Goal: Use online tool/utility: Utilize a website feature to perform a specific function

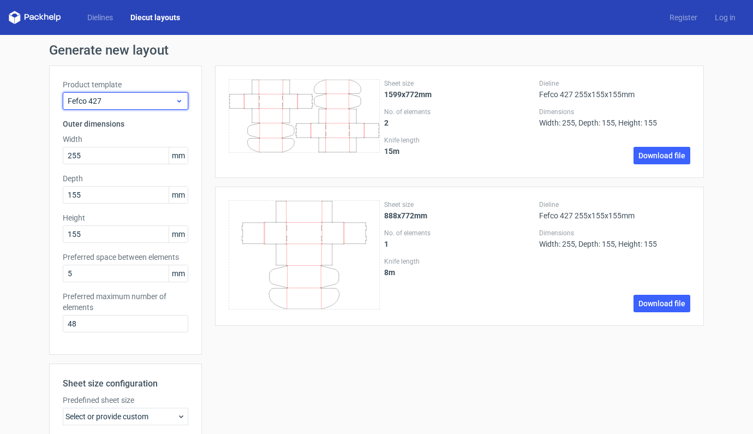
click at [170, 101] on span "Fefco 427" at bounding box center [121, 100] width 107 height 11
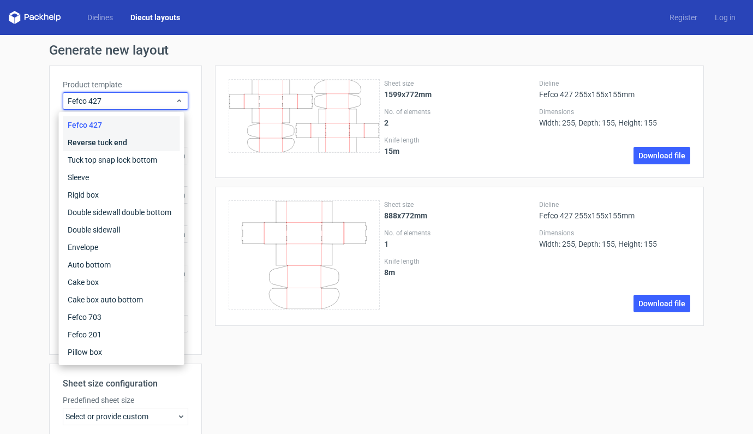
click at [113, 140] on div "Reverse tuck end" at bounding box center [121, 142] width 117 height 17
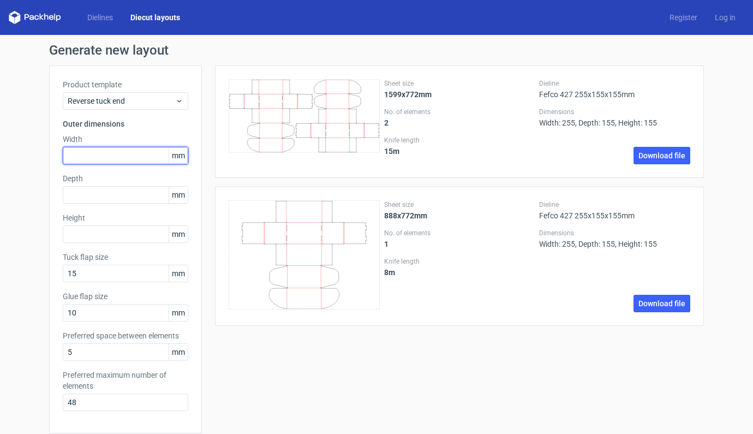
click at [124, 155] on input "text" at bounding box center [125, 155] width 125 height 17
type input "260"
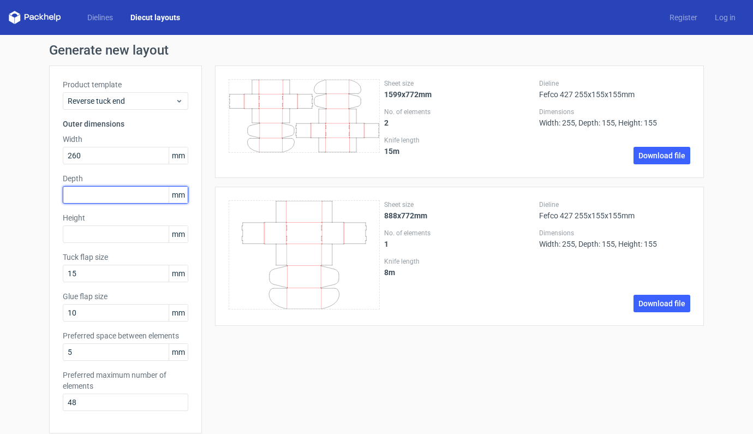
click at [119, 199] on input "text" at bounding box center [125, 194] width 125 height 17
type input "220"
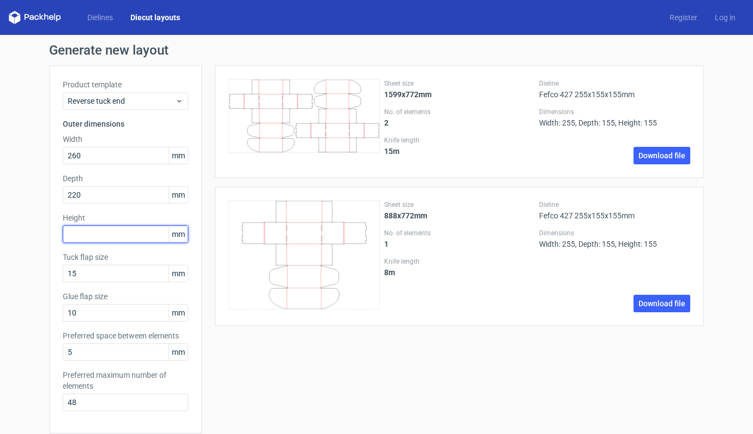
click at [121, 228] on input "text" at bounding box center [125, 233] width 125 height 17
type input "180"
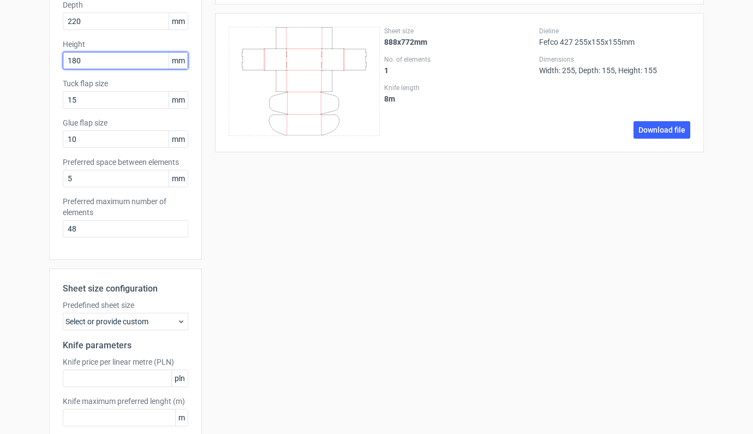
scroll to position [232, 0]
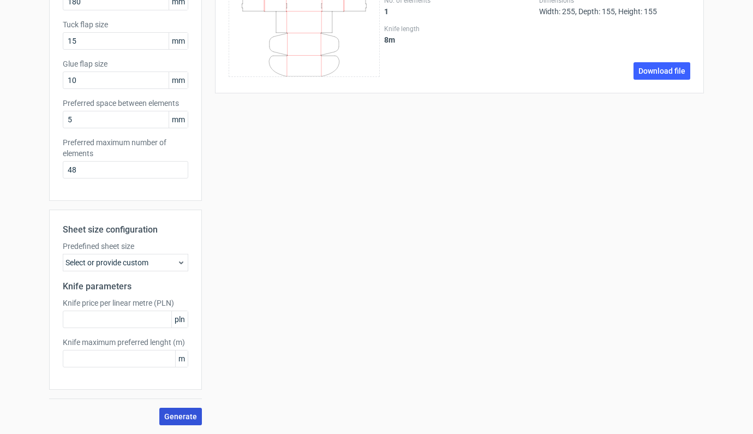
click at [187, 415] on span "Generate" at bounding box center [180, 416] width 33 height 8
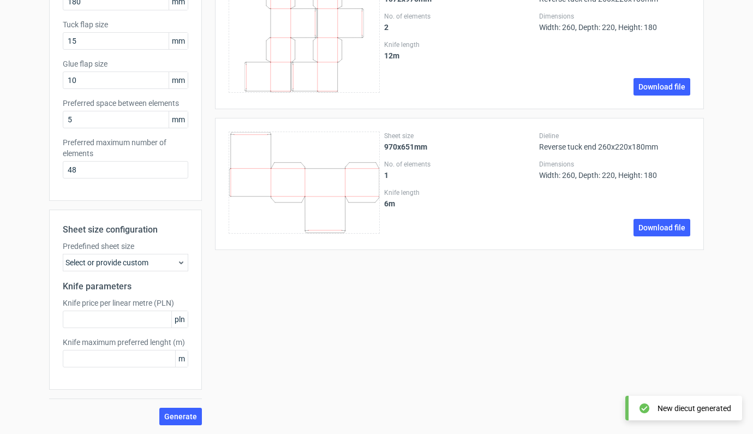
scroll to position [0, 0]
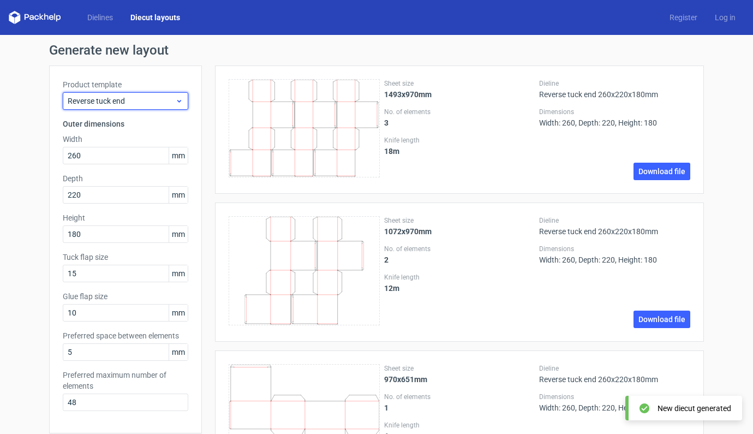
click at [164, 101] on span "Reverse tuck end" at bounding box center [121, 100] width 107 height 11
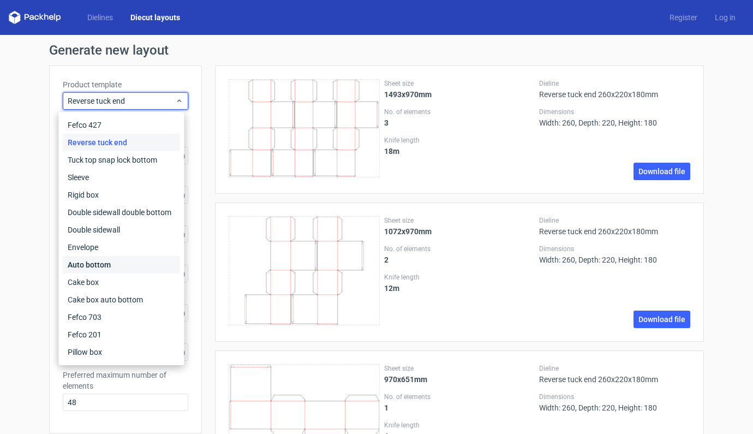
click at [101, 263] on div "Auto bottom" at bounding box center [121, 264] width 117 height 17
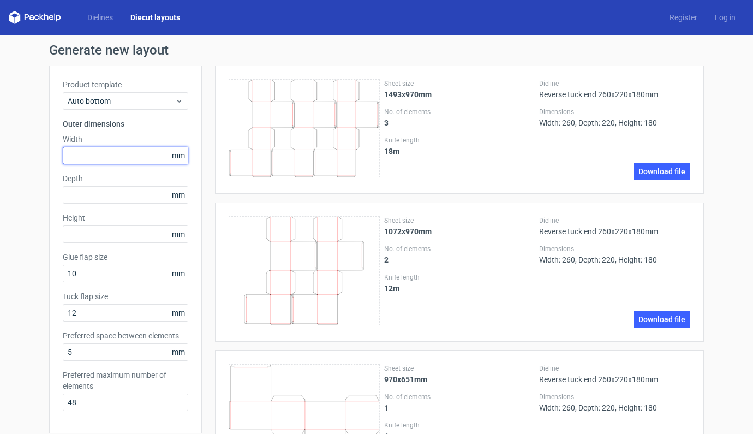
click at [112, 158] on input "text" at bounding box center [125, 155] width 125 height 17
type input "260"
click at [106, 206] on div "Product template Auto bottom Outer dimensions Width 260 mm Depth mm Height mm G…" at bounding box center [125, 249] width 153 height 368
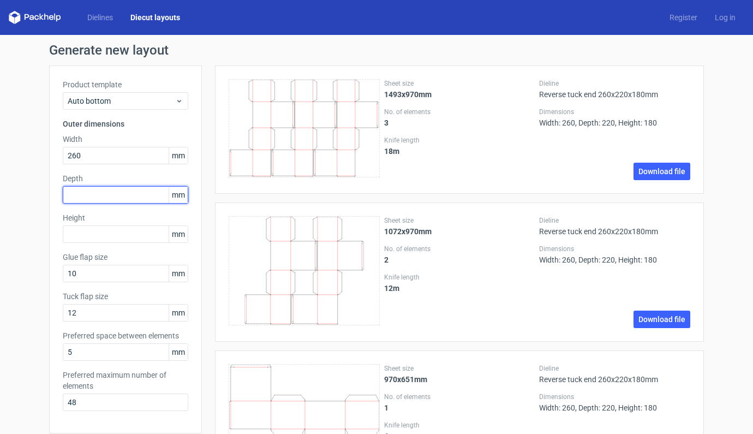
click at [106, 196] on input "text" at bounding box center [125, 194] width 125 height 17
type input "220"
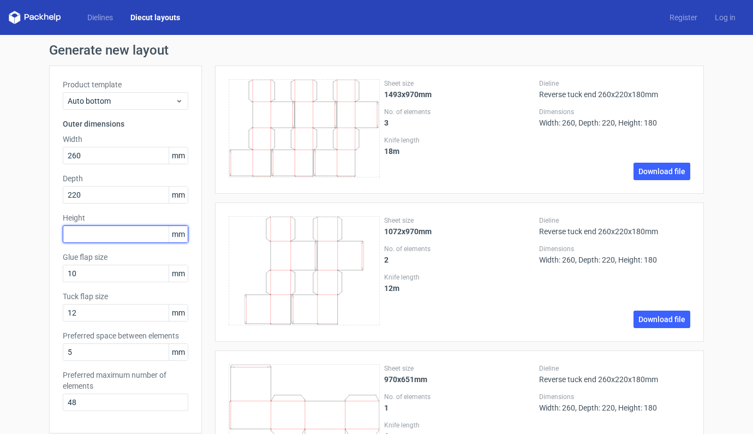
click at [115, 239] on input "text" at bounding box center [125, 233] width 125 height 17
type input "180"
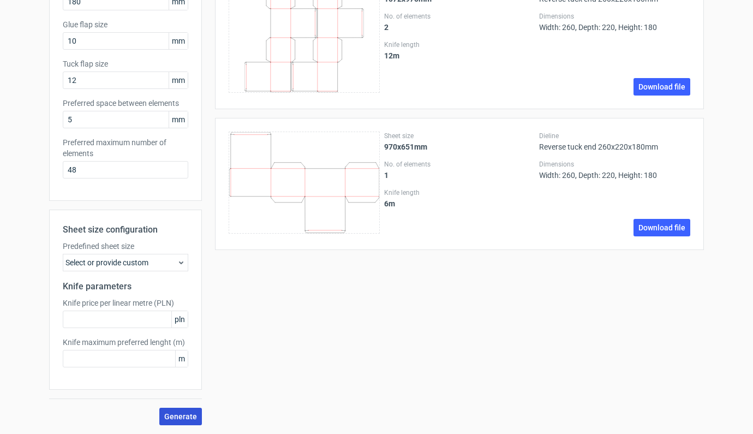
click at [184, 418] on span "Generate" at bounding box center [180, 416] width 33 height 8
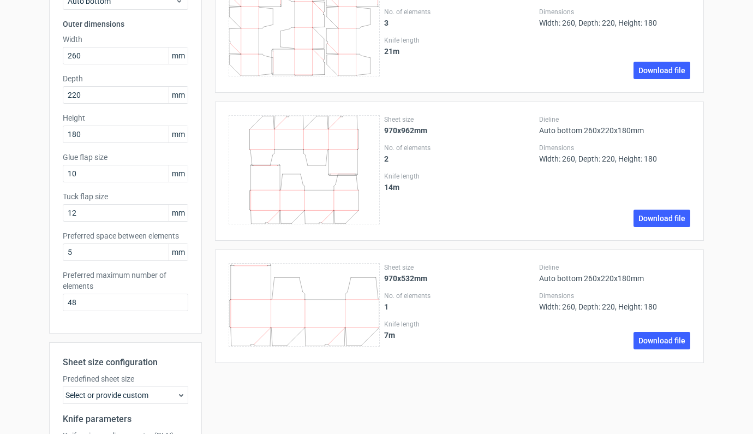
scroll to position [0, 0]
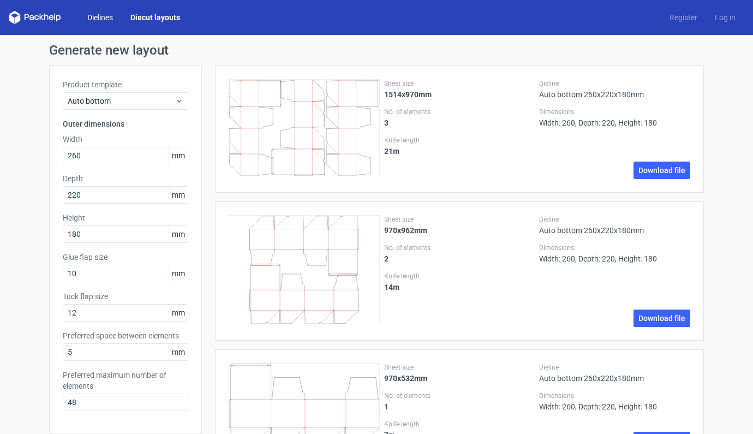
click at [102, 19] on link "Dielines" at bounding box center [100, 17] width 43 height 11
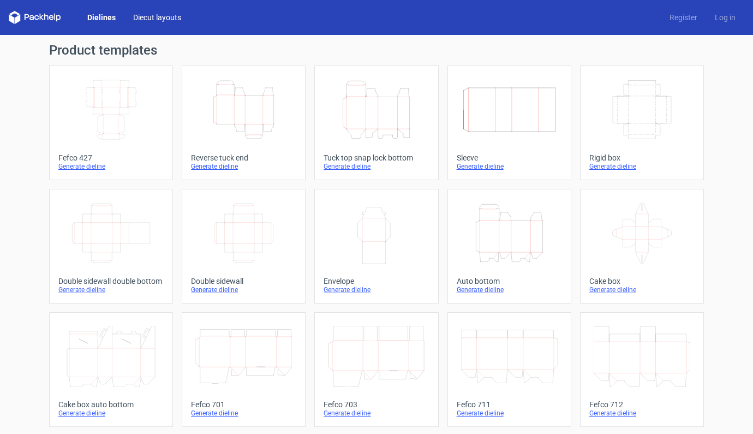
click at [157, 19] on link "Diecut layouts" at bounding box center [156, 17] width 65 height 11
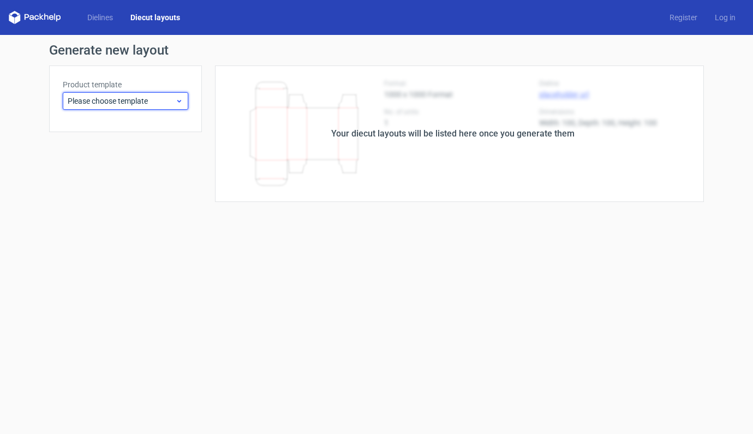
click at [170, 103] on span "Please choose template" at bounding box center [121, 100] width 107 height 11
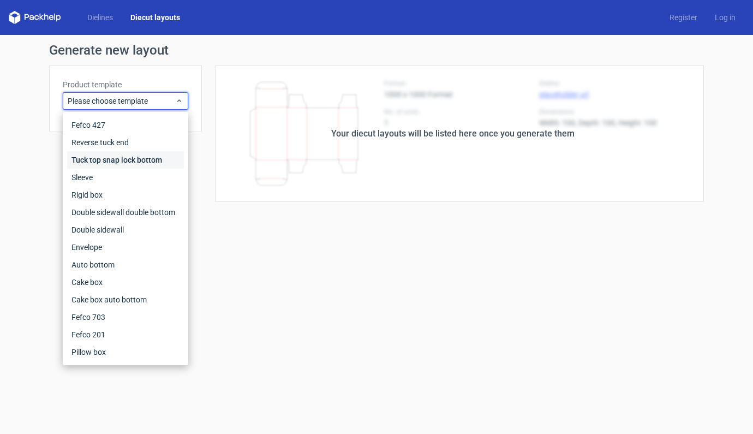
click at [110, 162] on div "Tuck top snap lock bottom" at bounding box center [125, 159] width 117 height 17
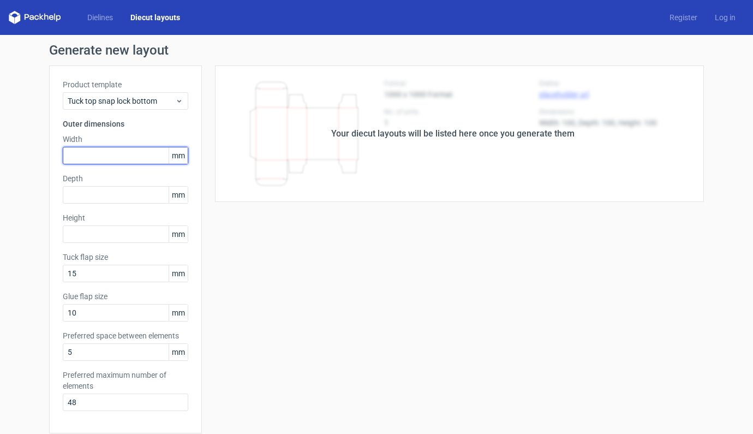
click at [125, 155] on input "text" at bounding box center [125, 155] width 125 height 17
type input "260"
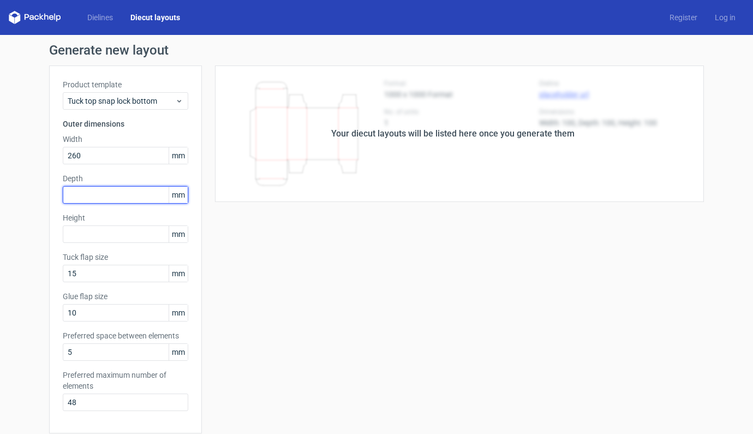
click at [142, 198] on input "text" at bounding box center [125, 194] width 125 height 17
type input "220"
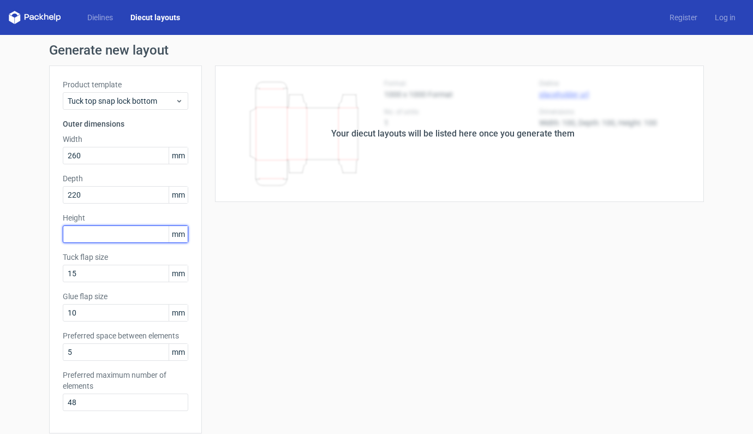
click at [134, 237] on input "text" at bounding box center [125, 233] width 125 height 17
type input "180"
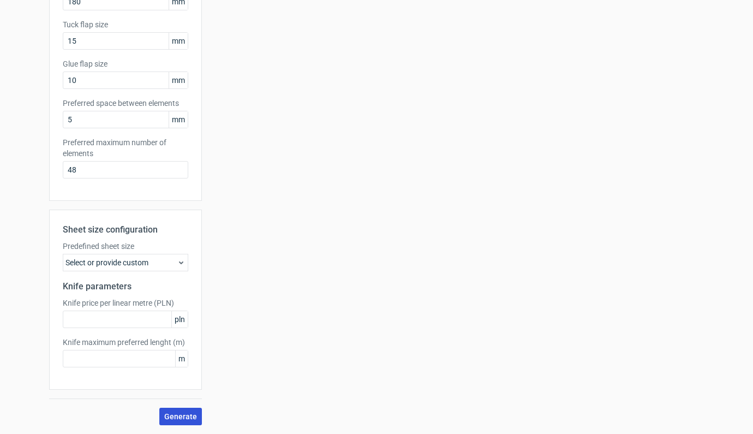
drag, startPoint x: 177, startPoint y: 414, endPoint x: 171, endPoint y: 416, distance: 6.7
click at [171, 416] on span "Generate" at bounding box center [180, 416] width 33 height 8
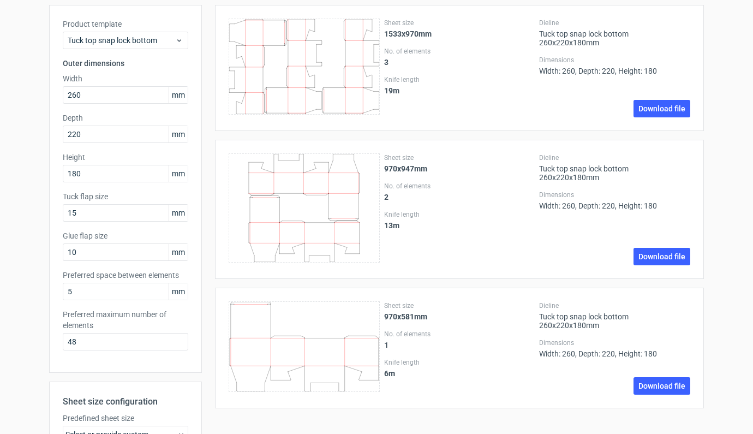
scroll to position [0, 0]
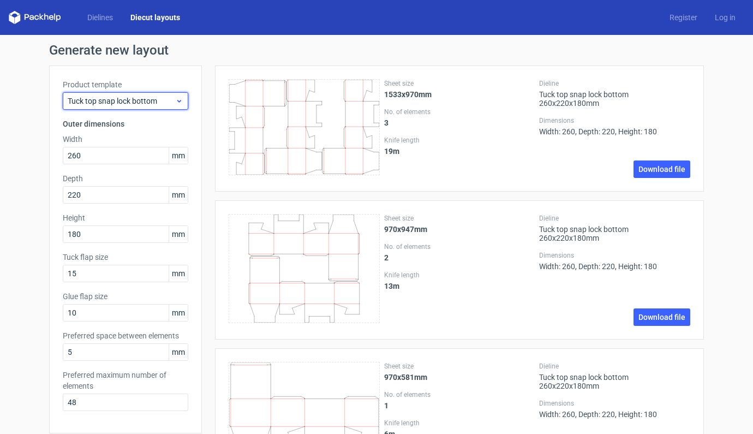
click at [176, 92] on div "Tuck top snap lock bottom" at bounding box center [125, 100] width 125 height 17
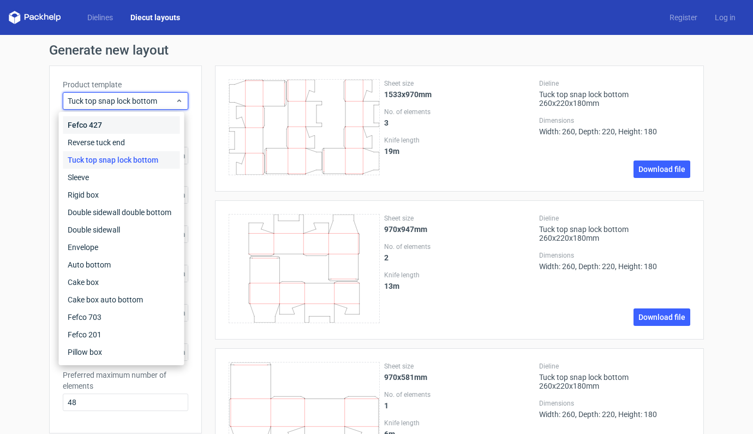
click at [100, 124] on div "Fefco 427" at bounding box center [121, 124] width 117 height 17
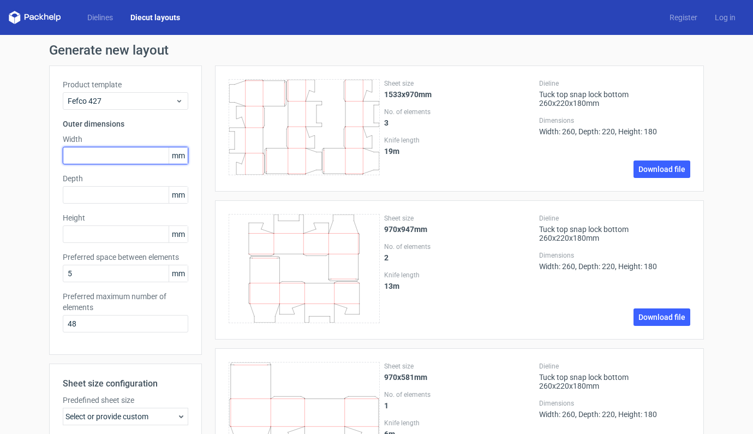
click at [117, 157] on input "text" at bounding box center [125, 155] width 125 height 17
type input "275"
type input "375"
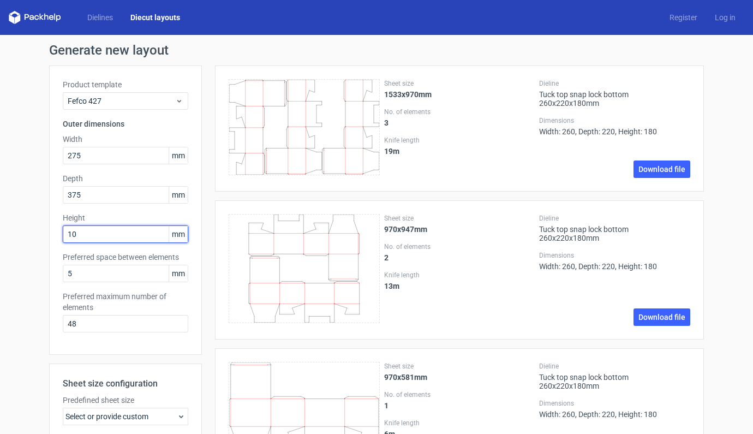
type input "105"
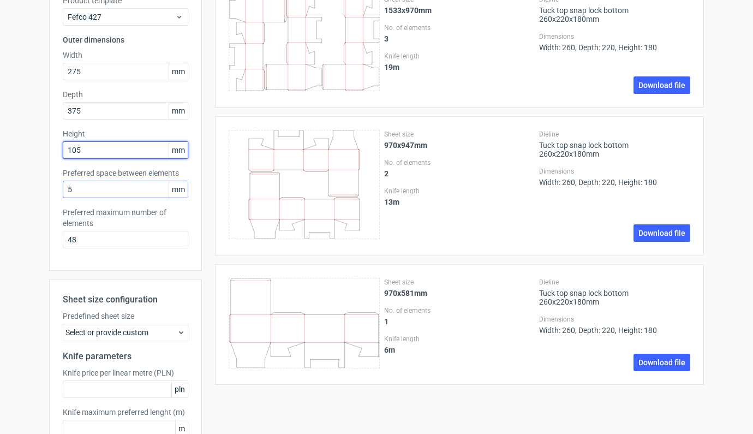
scroll to position [154, 0]
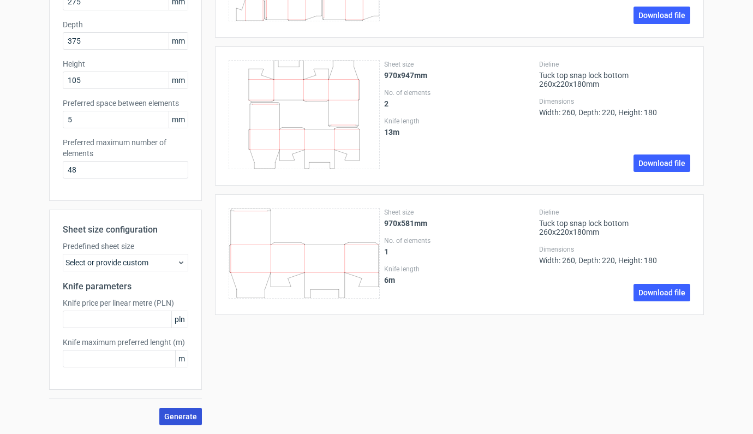
click at [180, 414] on span "Generate" at bounding box center [180, 416] width 33 height 8
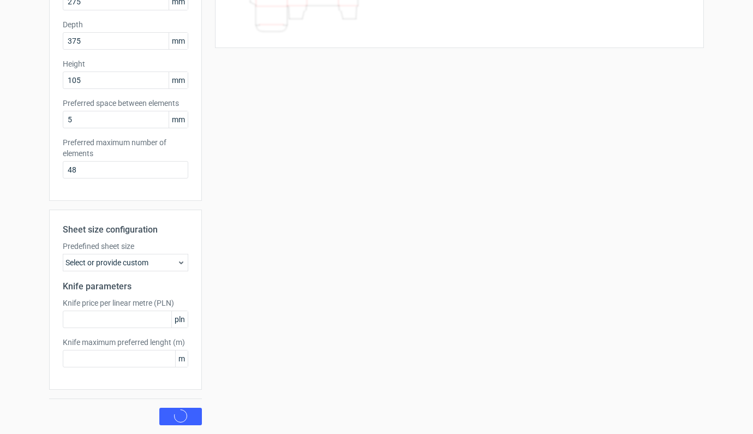
scroll to position [0, 0]
